Goal: Task Accomplishment & Management: Use online tool/utility

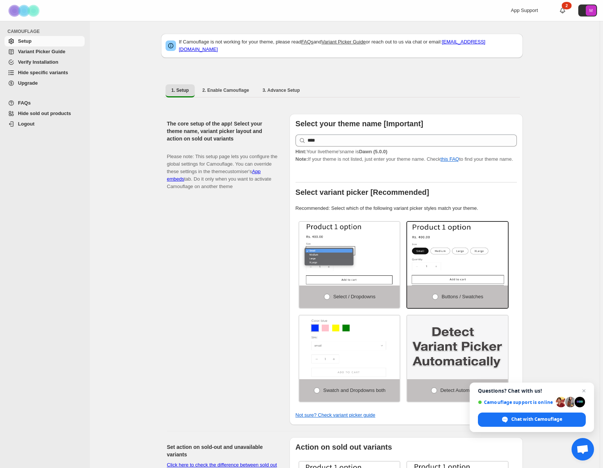
click at [52, 49] on span "Variant Picker Guide" at bounding box center [41, 52] width 47 height 6
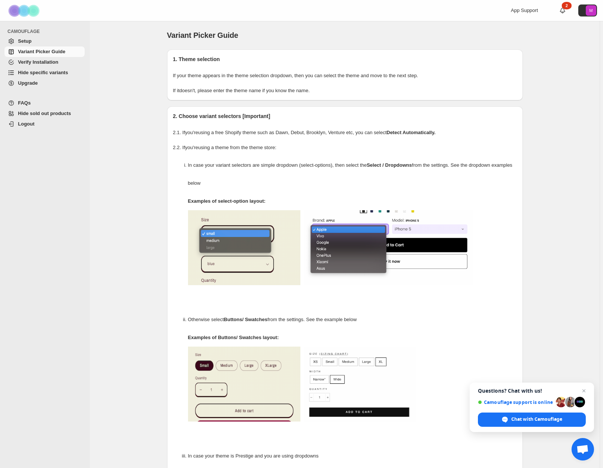
click at [31, 114] on span "Hide sold out products" at bounding box center [44, 114] width 53 height 6
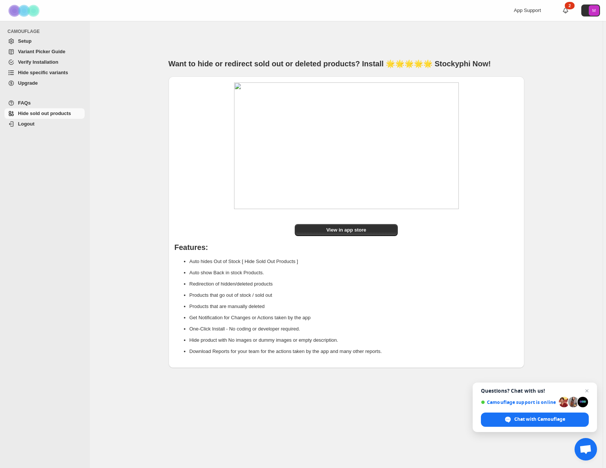
click at [20, 41] on span "Setup" at bounding box center [24, 41] width 13 height 6
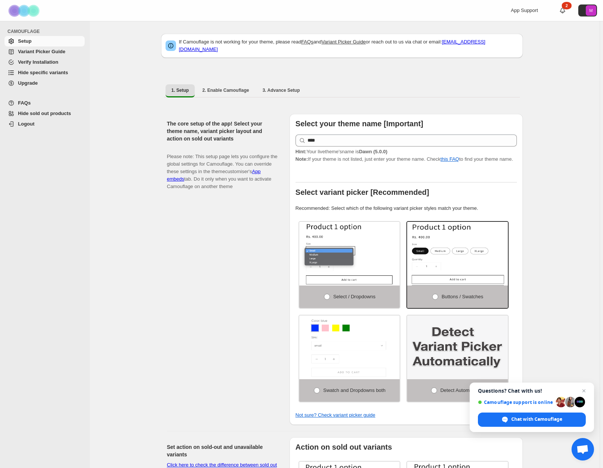
click at [30, 71] on span "Hide specific variants" at bounding box center [43, 73] width 50 height 6
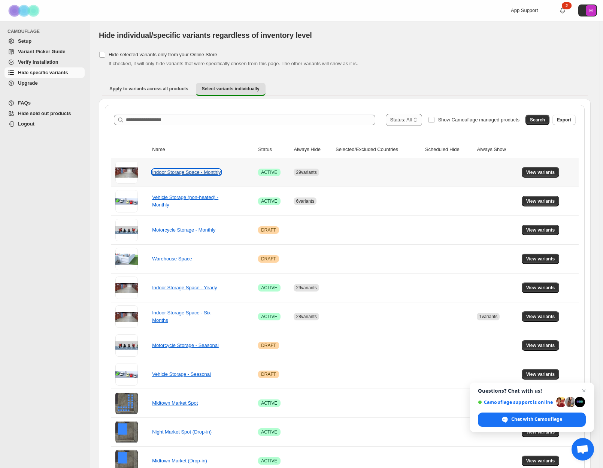
click at [207, 173] on link "Indoor Storage Space - Monthly" at bounding box center [186, 172] width 69 height 6
click at [544, 176] on button "View variants" at bounding box center [541, 172] width 38 height 10
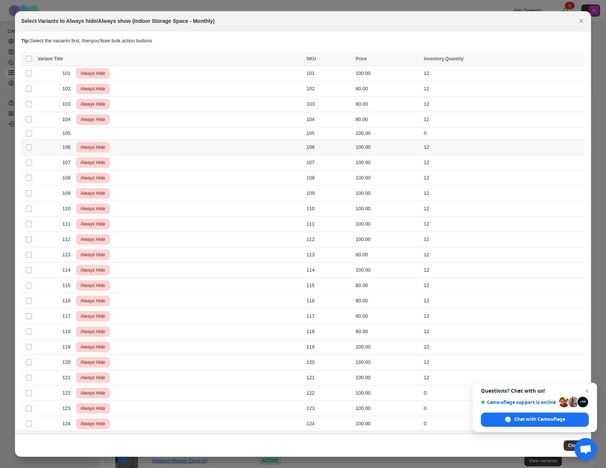
click at [97, 148] on span "Always Hide" at bounding box center [93, 147] width 28 height 9
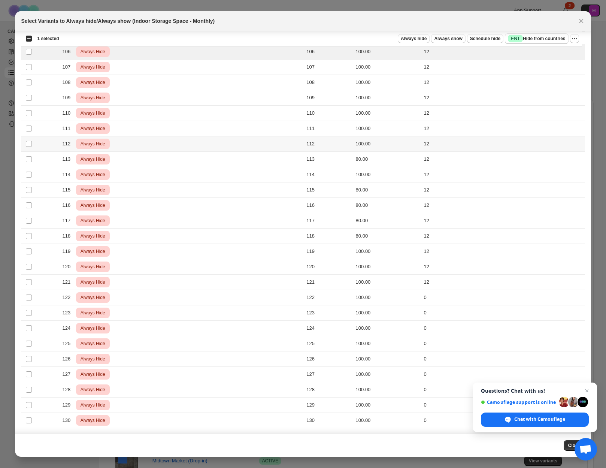
scroll to position [96, 0]
click at [589, 391] on span "Open chat" at bounding box center [587, 390] width 9 height 9
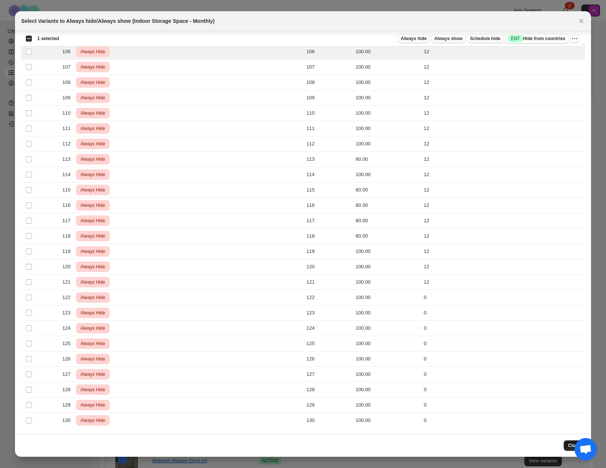
click at [571, 449] on button "Close" at bounding box center [574, 445] width 21 height 10
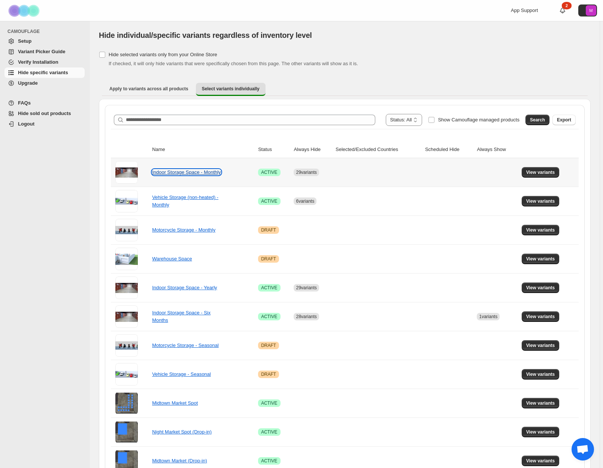
click at [177, 175] on link "Indoor Storage Space - Monthly" at bounding box center [186, 172] width 69 height 6
click at [532, 175] on span "View variants" at bounding box center [541, 172] width 29 height 6
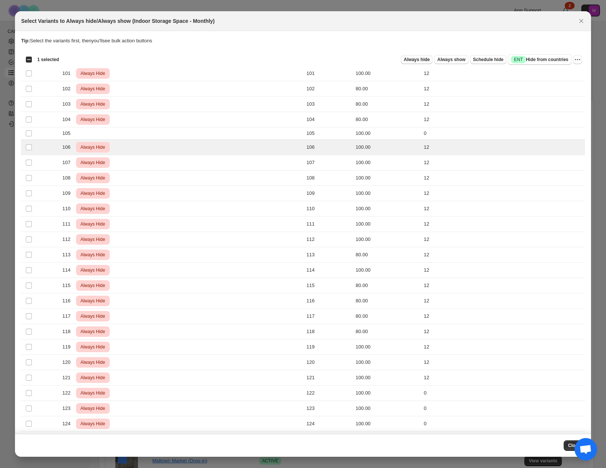
click at [425, 60] on span "Always hide" at bounding box center [417, 60] width 26 height 6
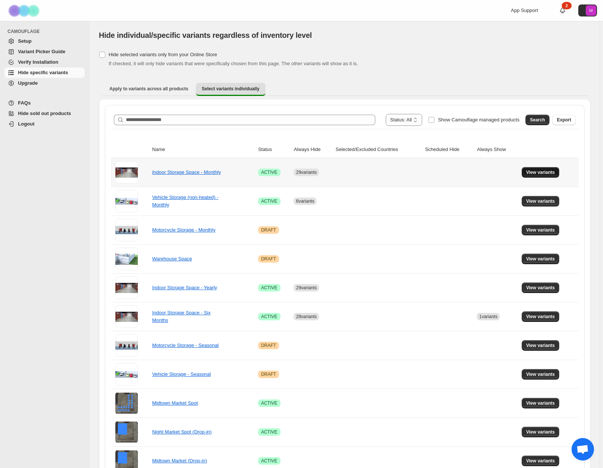
click at [544, 171] on span "View variants" at bounding box center [541, 172] width 29 height 6
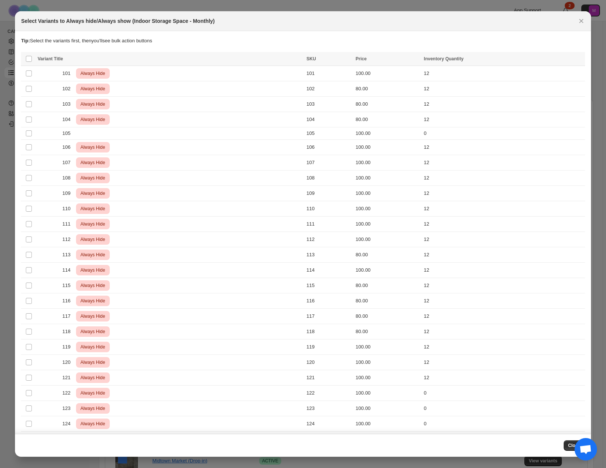
click at [1, 216] on div at bounding box center [303, 234] width 606 height 468
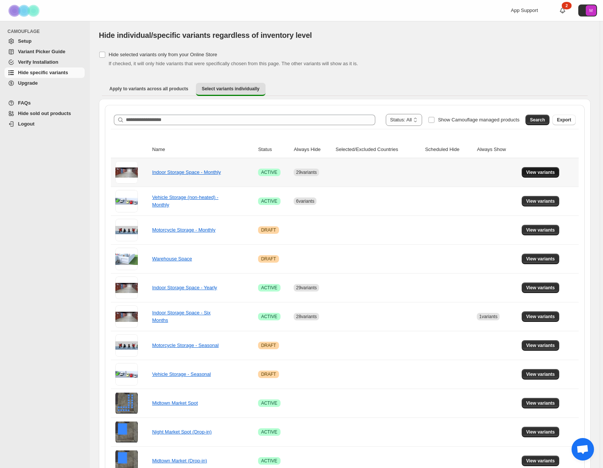
click at [538, 176] on button "View variants" at bounding box center [541, 172] width 38 height 10
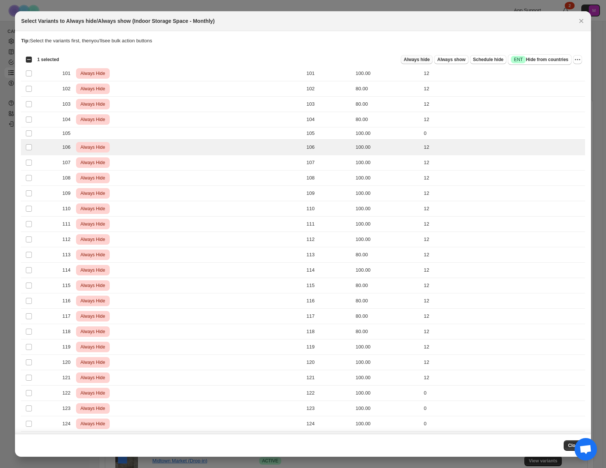
click at [428, 61] on span "Always hide" at bounding box center [417, 60] width 26 height 6
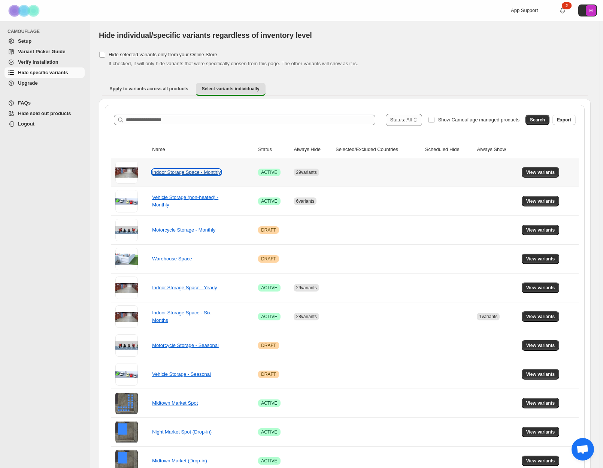
click at [198, 172] on link "Indoor Storage Space - Monthly" at bounding box center [186, 172] width 69 height 6
click at [535, 173] on span "View variants" at bounding box center [541, 172] width 29 height 6
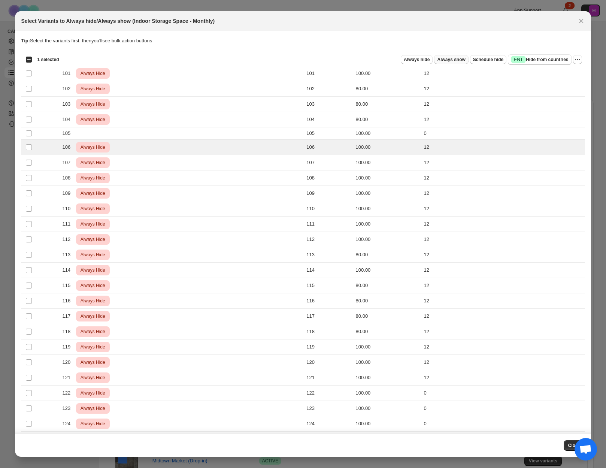
click at [458, 61] on span "Always show" at bounding box center [451, 60] width 28 height 6
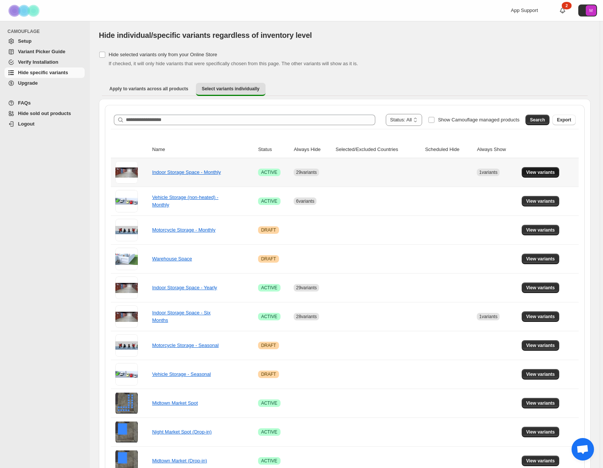
click at [556, 171] on span "View variants" at bounding box center [541, 172] width 29 height 6
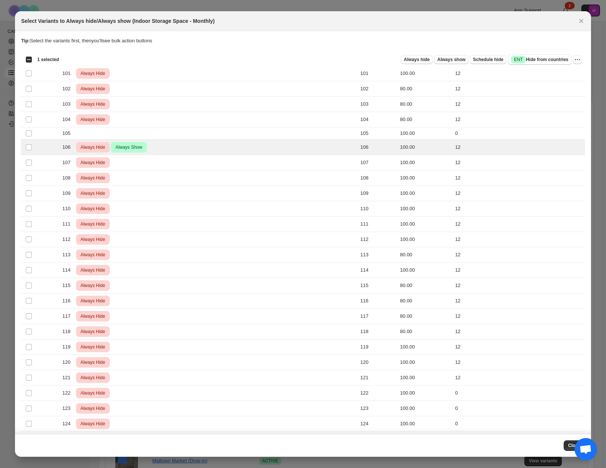
click at [590, 453] on span "Open chat" at bounding box center [586, 450] width 12 height 10
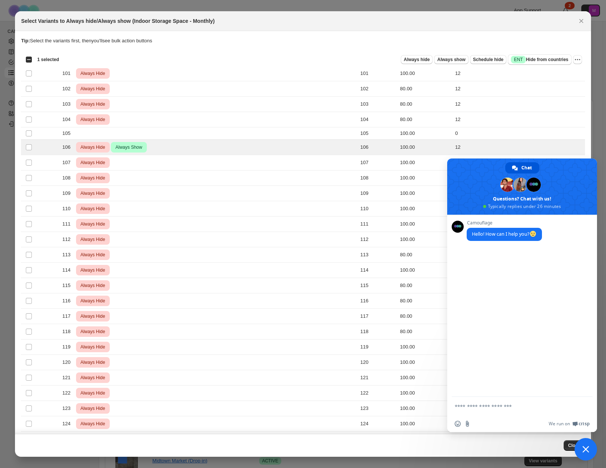
click at [585, 447] on span "Close chat" at bounding box center [586, 449] width 7 height 7
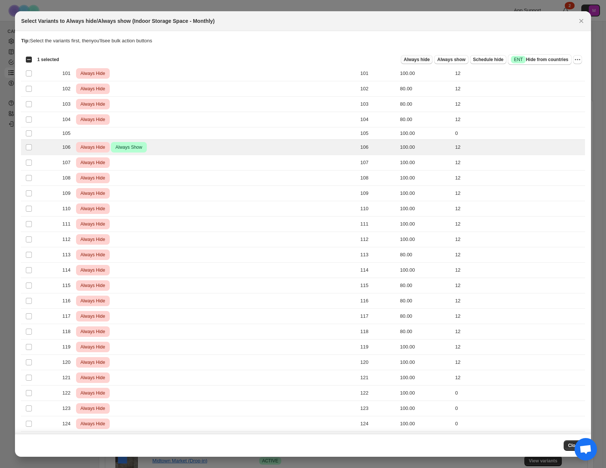
click at [425, 60] on span "Always hide" at bounding box center [417, 60] width 26 height 6
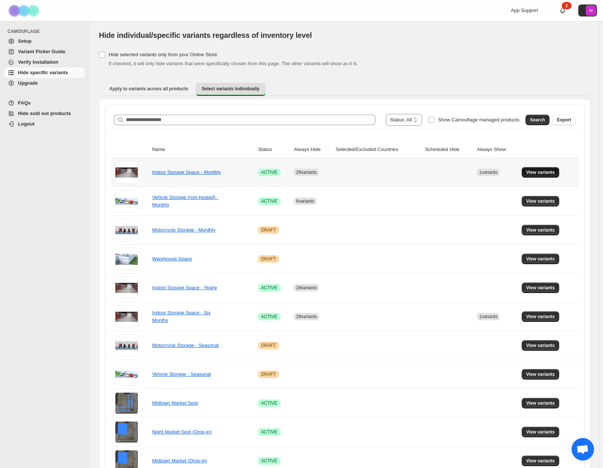
click at [545, 174] on span "View variants" at bounding box center [541, 172] width 29 height 6
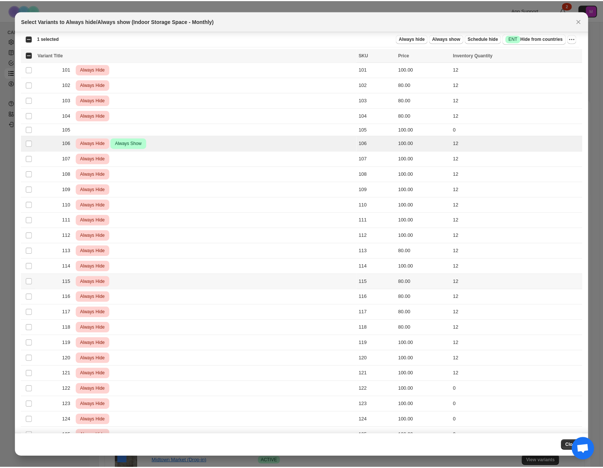
scroll to position [0, 0]
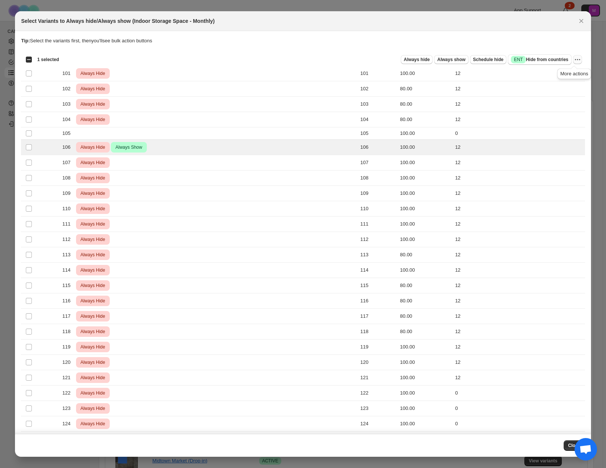
click at [575, 60] on icon "More actions" at bounding box center [577, 59] width 7 height 7
click at [545, 74] on span "Undo always hide" at bounding box center [539, 75] width 39 height 6
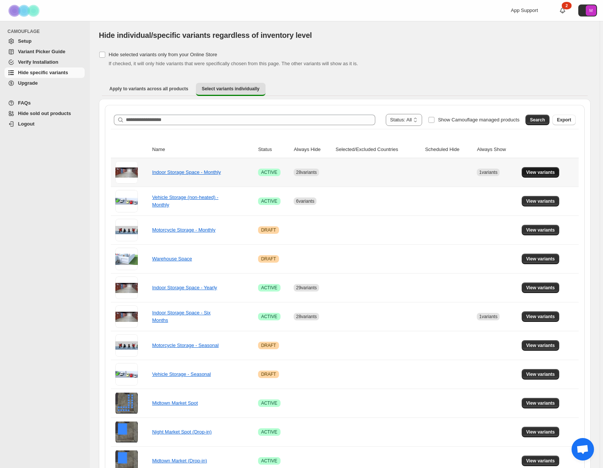
click at [544, 174] on span "View variants" at bounding box center [541, 172] width 29 height 6
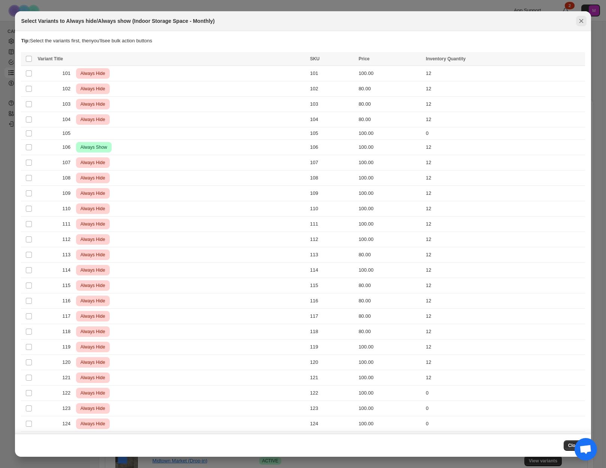
click at [580, 23] on icon "Close" at bounding box center [582, 21] width 4 height 4
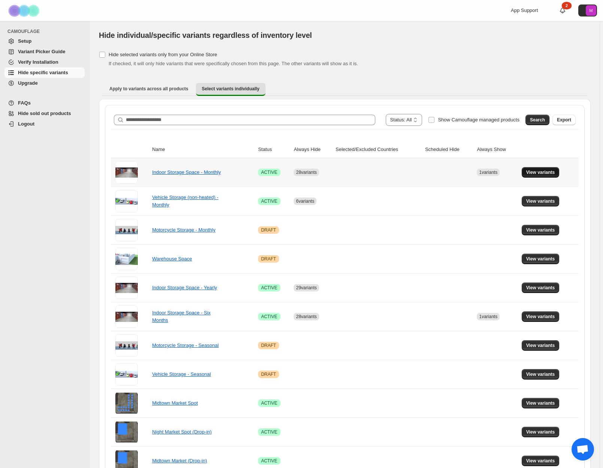
click at [542, 171] on span "View variants" at bounding box center [541, 172] width 29 height 6
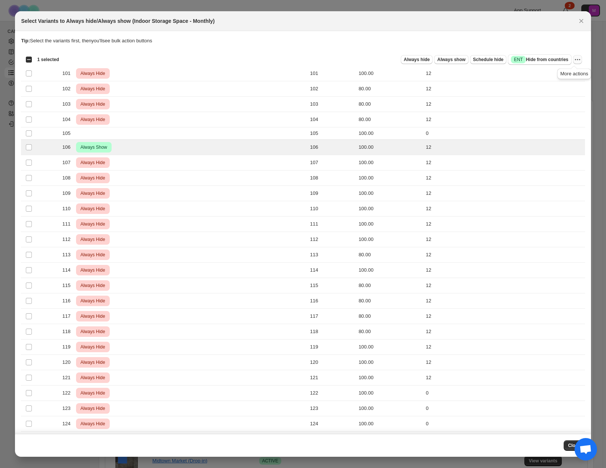
click at [575, 61] on icon "More actions" at bounding box center [577, 59] width 7 height 7
click at [548, 87] on span "Undo always show" at bounding box center [540, 87] width 40 height 6
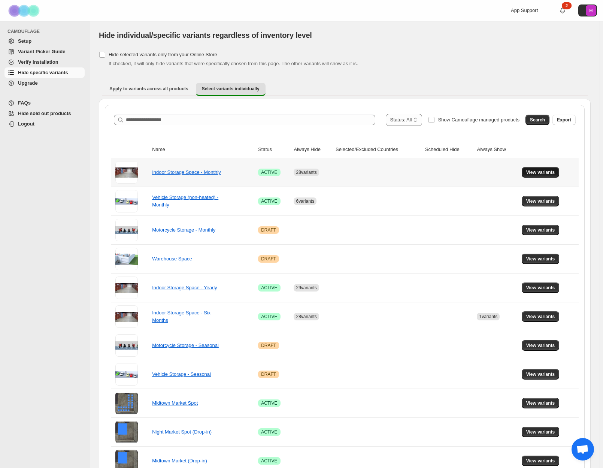
click at [549, 173] on span "View variants" at bounding box center [541, 172] width 29 height 6
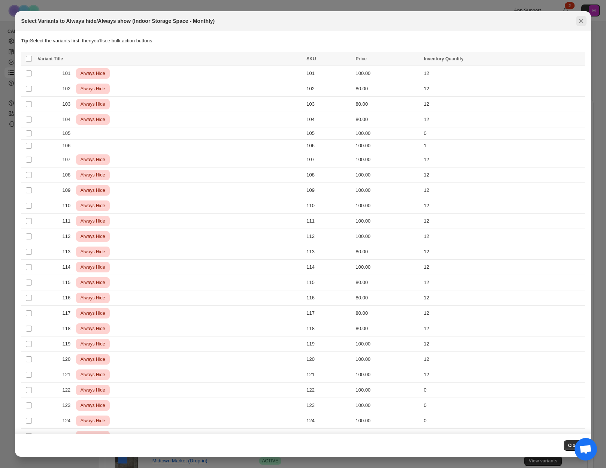
click at [581, 21] on icon "Close" at bounding box center [582, 21] width 4 height 4
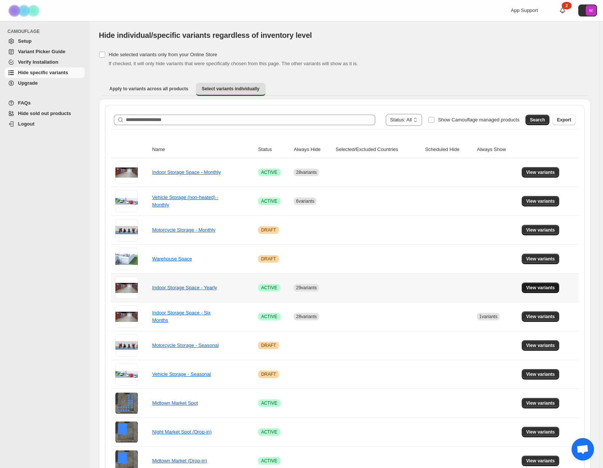
click at [545, 287] on span "View variants" at bounding box center [541, 288] width 29 height 6
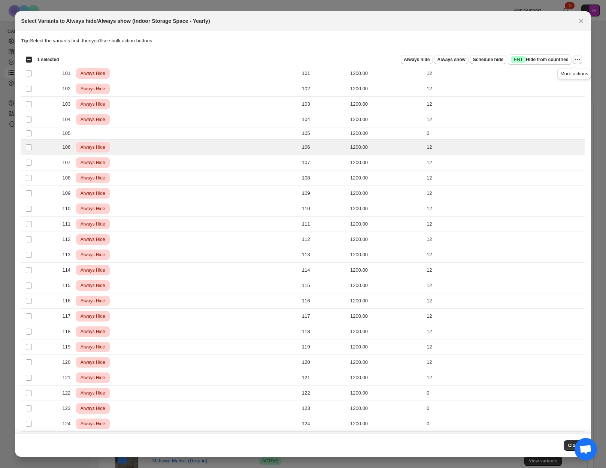
click at [576, 58] on icon "More actions" at bounding box center [577, 59] width 7 height 7
click at [557, 77] on span "Undo always hide" at bounding box center [539, 75] width 39 height 6
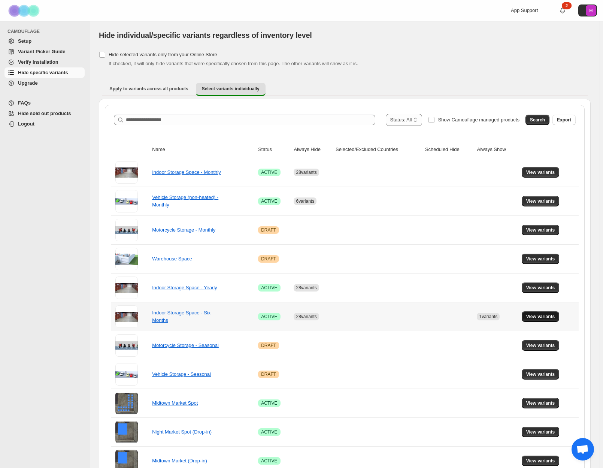
click at [542, 318] on span "View variants" at bounding box center [541, 317] width 29 height 6
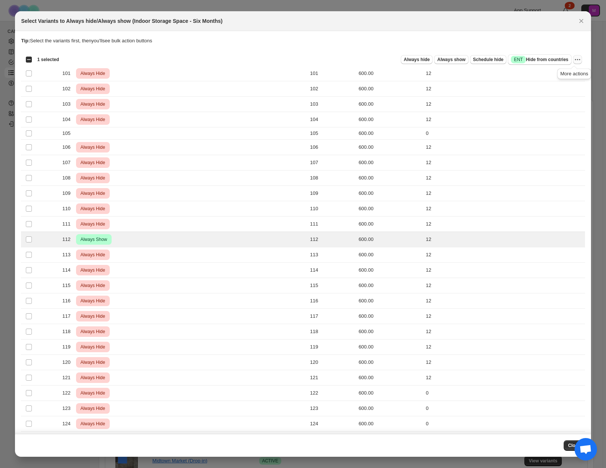
click at [577, 60] on icon "More actions" at bounding box center [577, 59] width 1 height 1
click at [553, 90] on span "Undo always show" at bounding box center [540, 87] width 40 height 6
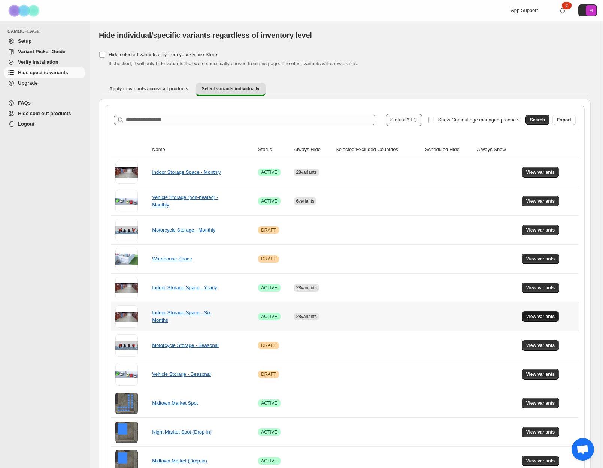
click at [550, 318] on span "View variants" at bounding box center [541, 317] width 29 height 6
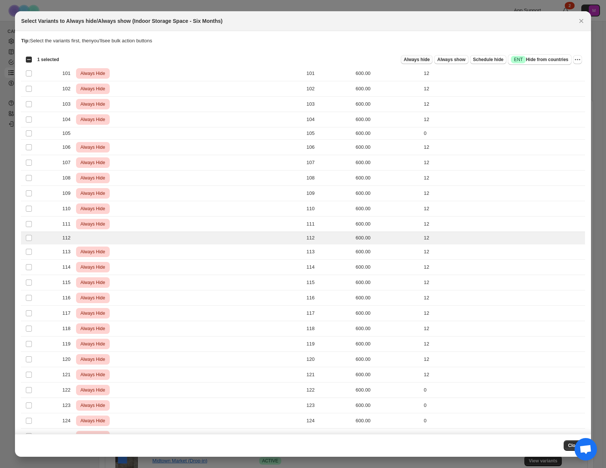
click at [417, 59] on span "Always hide" at bounding box center [417, 60] width 26 height 6
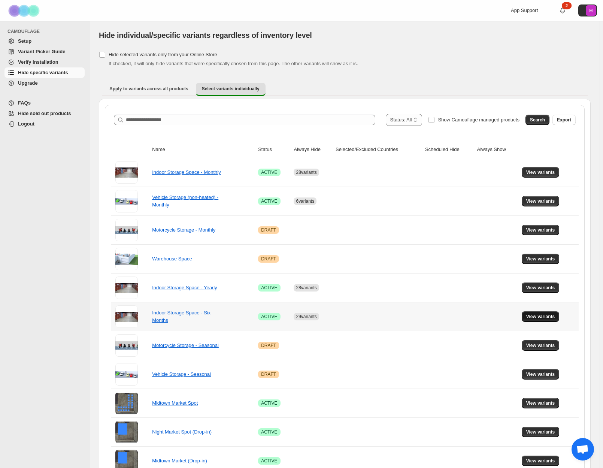
click at [549, 319] on span "View variants" at bounding box center [541, 317] width 29 height 6
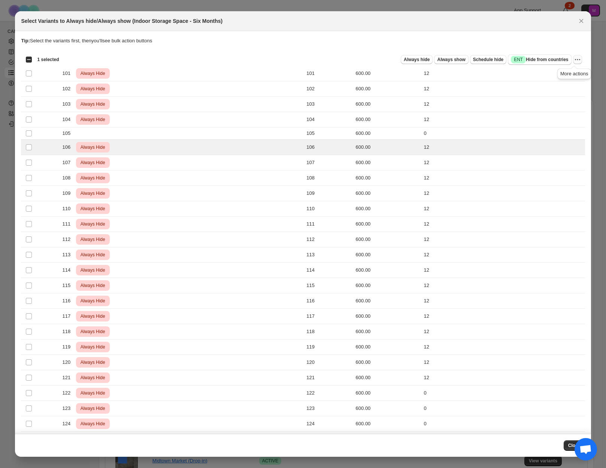
click at [574, 61] on icon "More actions" at bounding box center [577, 59] width 7 height 7
click at [544, 75] on span "Undo always hide" at bounding box center [539, 75] width 39 height 6
